Goal: Task Accomplishment & Management: Manage account settings

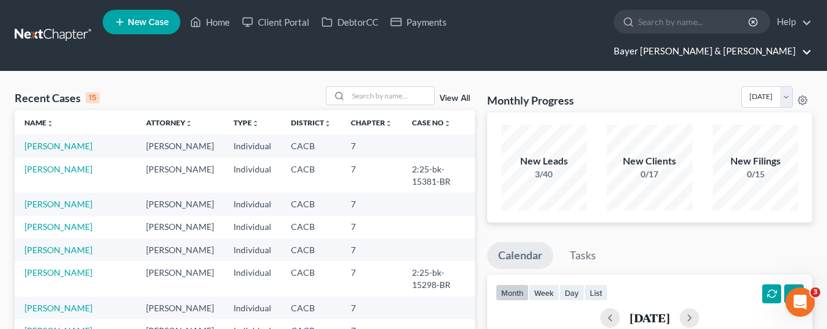
click at [763, 40] on link "Bayer Wishman & Leotta" at bounding box center [710, 51] width 204 height 22
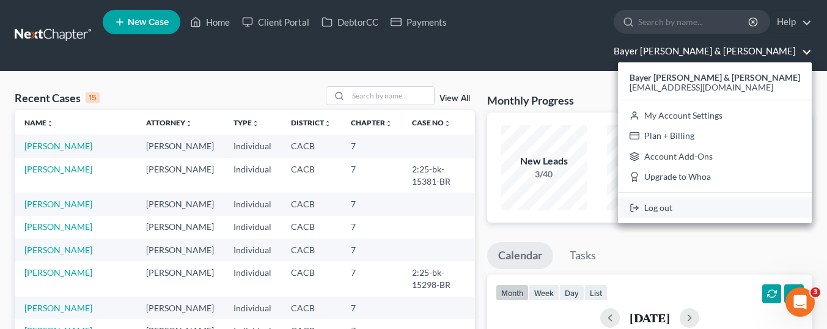
drag, startPoint x: 746, startPoint y: 177, endPoint x: 735, endPoint y: 175, distance: 11.1
click at [746, 197] on link "Log out" at bounding box center [715, 207] width 194 height 21
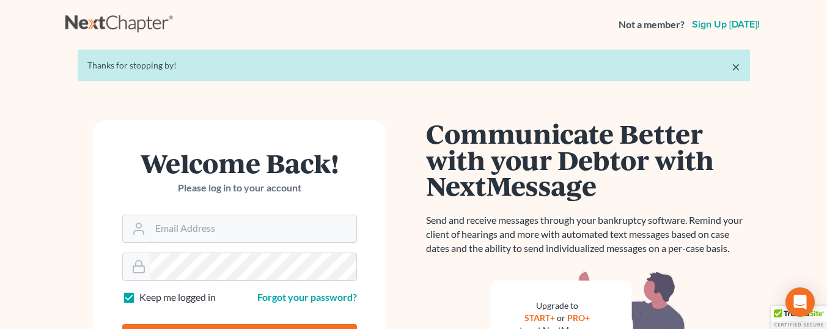
type input "[EMAIL_ADDRESS][DOMAIN_NAME]"
type input "Thinking..."
